Goal: Information Seeking & Learning: Find contact information

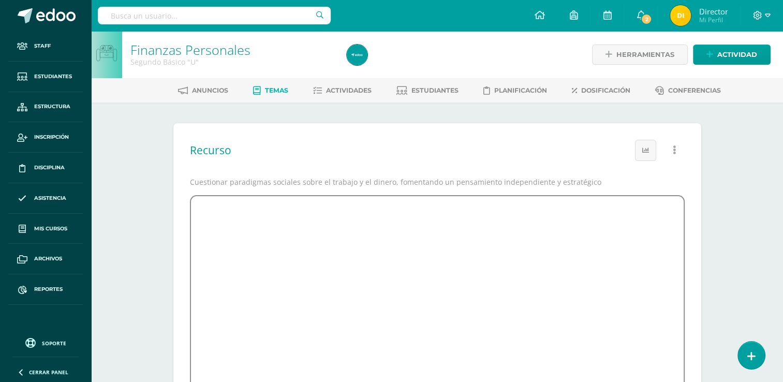
click at [203, 20] on input "text" at bounding box center [214, 16] width 233 height 18
paste input "2515209430101"
click at [180, 20] on input "2515209430101" at bounding box center [214, 16] width 233 height 18
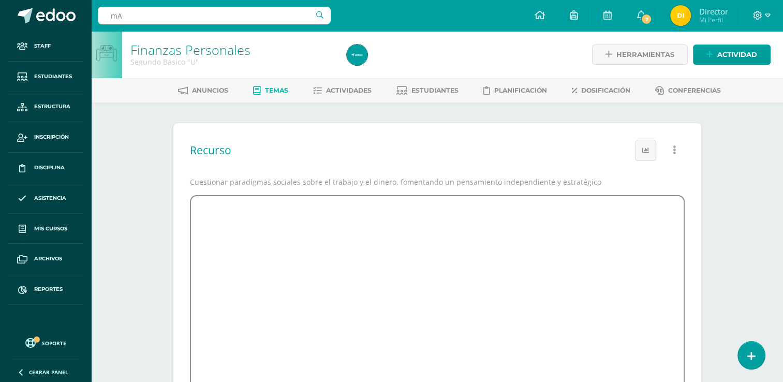
type input "m"
type input "[PERSON_NAME]"
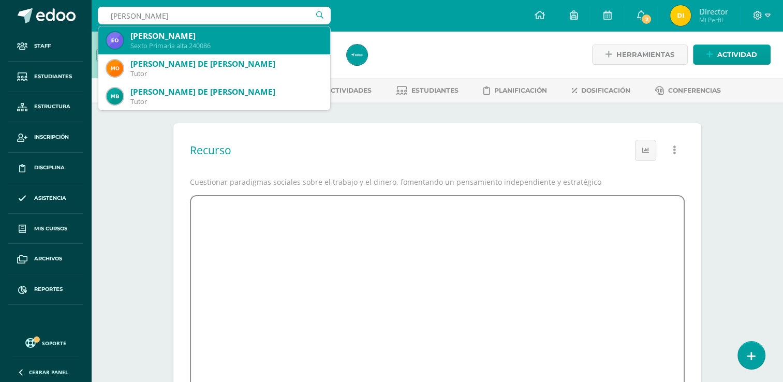
click at [169, 35] on div "[PERSON_NAME]" at bounding box center [226, 36] width 192 height 11
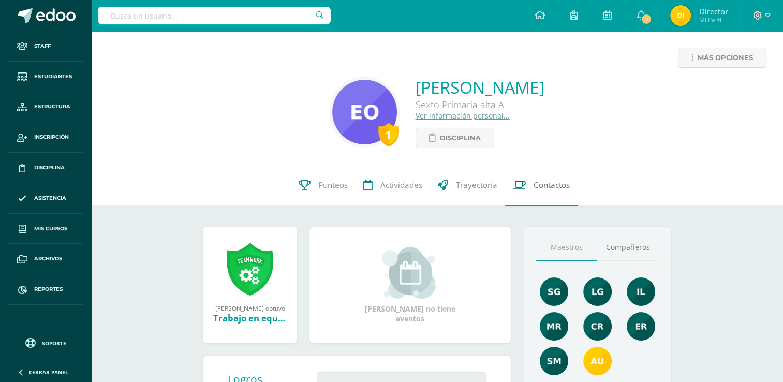
click at [530, 187] on link "Contactos" at bounding box center [541, 185] width 72 height 41
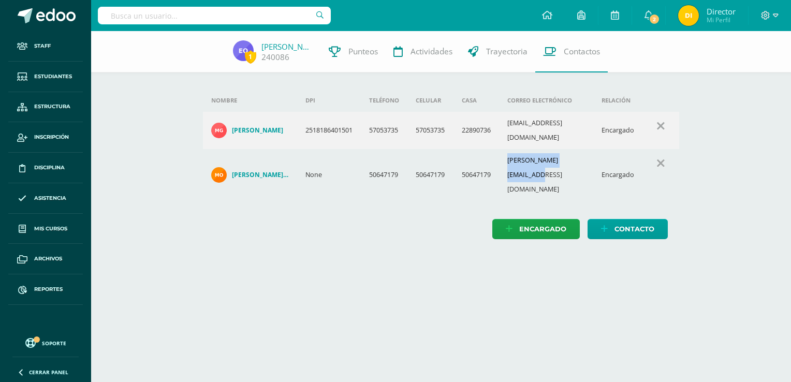
drag, startPoint x: 506, startPoint y: 158, endPoint x: 594, endPoint y: 158, distance: 87.5
click at [593, 158] on td "[PERSON_NAME][EMAIL_ADDRESS][DOMAIN_NAME]" at bounding box center [546, 175] width 94 height 52
copy td "construdiaz@hotmail.com"
click at [254, 17] on input "text" at bounding box center [214, 16] width 233 height 18
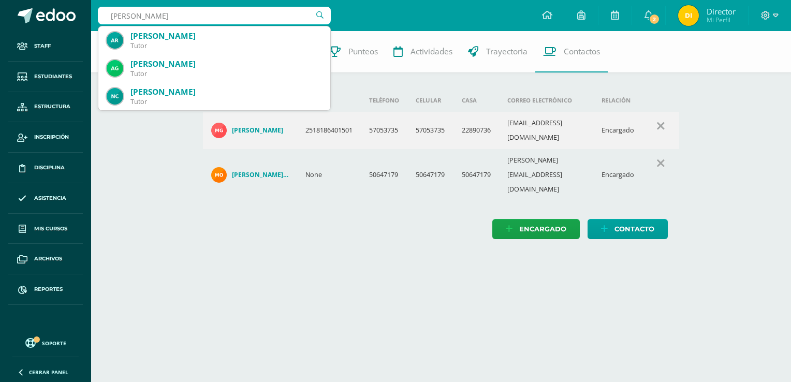
type input "bagner Gudiel"
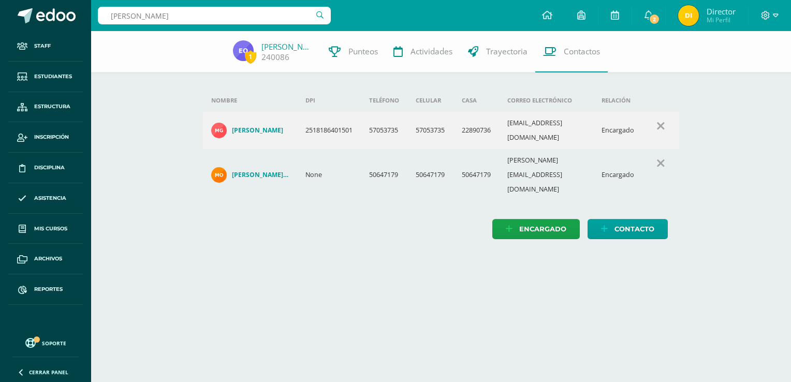
click at [214, 6] on div "bagner Gudiel bagner Gudiel" at bounding box center [214, 15] width 233 height 31
